Goal: Connect with others: Participate in discussion

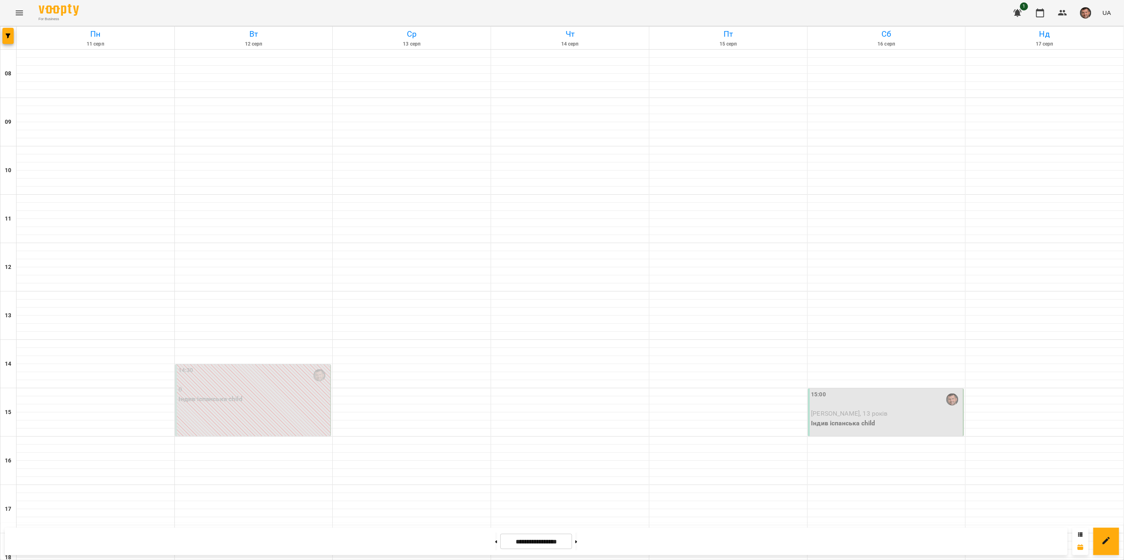
scroll to position [239, 0]
click at [909, 404] on div "15:00" at bounding box center [886, 399] width 151 height 19
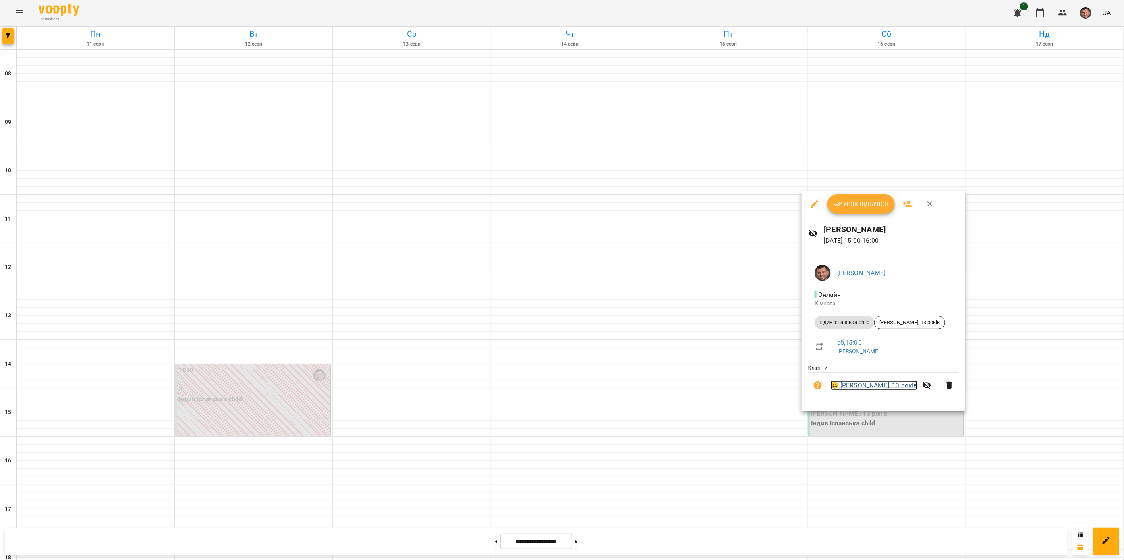
click at [871, 383] on link "😀 Олександр Двіжон, 13 років" at bounding box center [874, 385] width 87 height 10
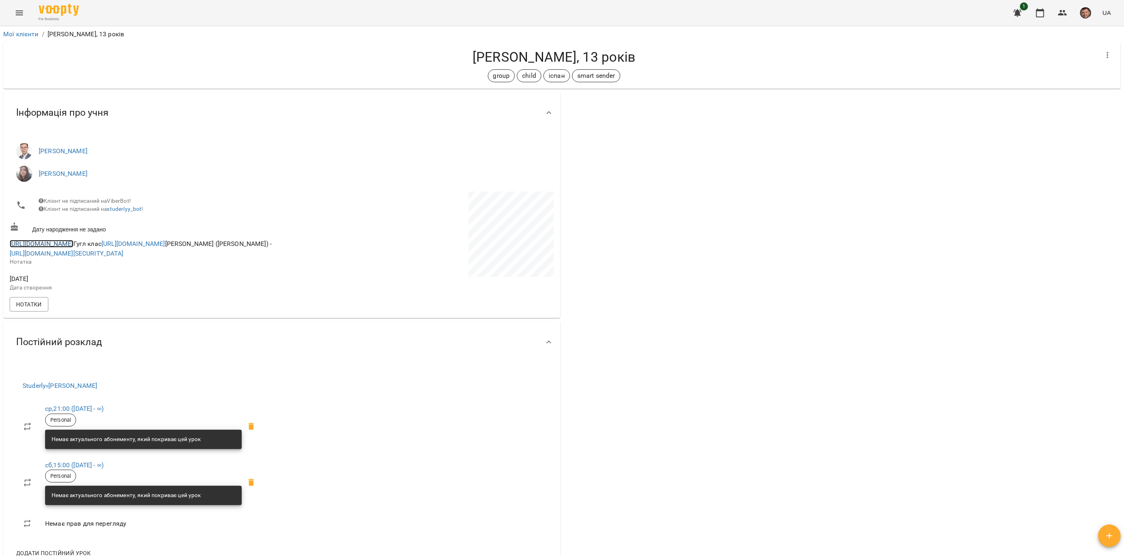
click at [65, 247] on link "[URL][DOMAIN_NAME]" at bounding box center [42, 244] width 64 height 8
